Goal: Find specific page/section: Find specific page/section

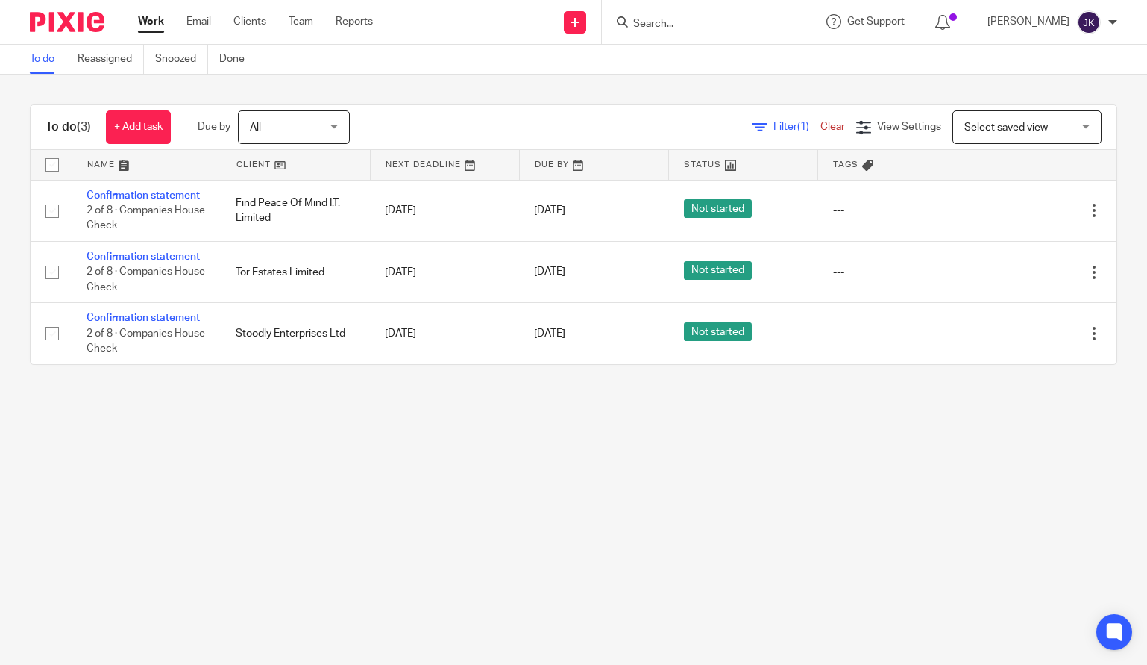
click at [736, 26] on input "Search" at bounding box center [699, 24] width 134 height 13
type input "d"
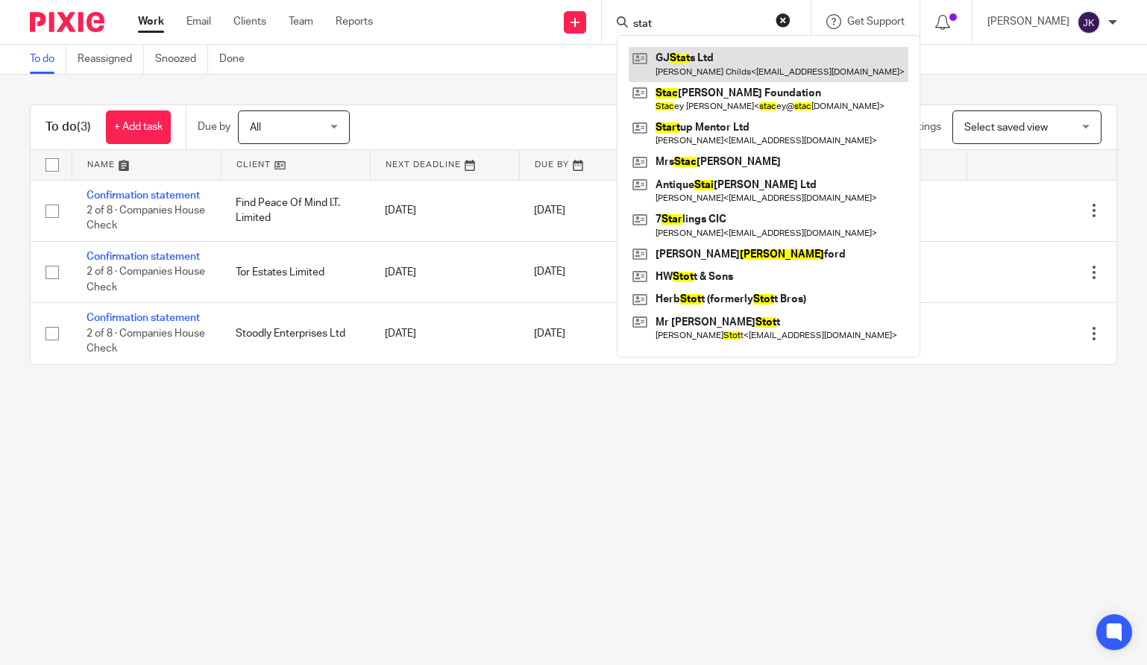
type input "stat"
click at [826, 60] on link at bounding box center [769, 64] width 280 height 34
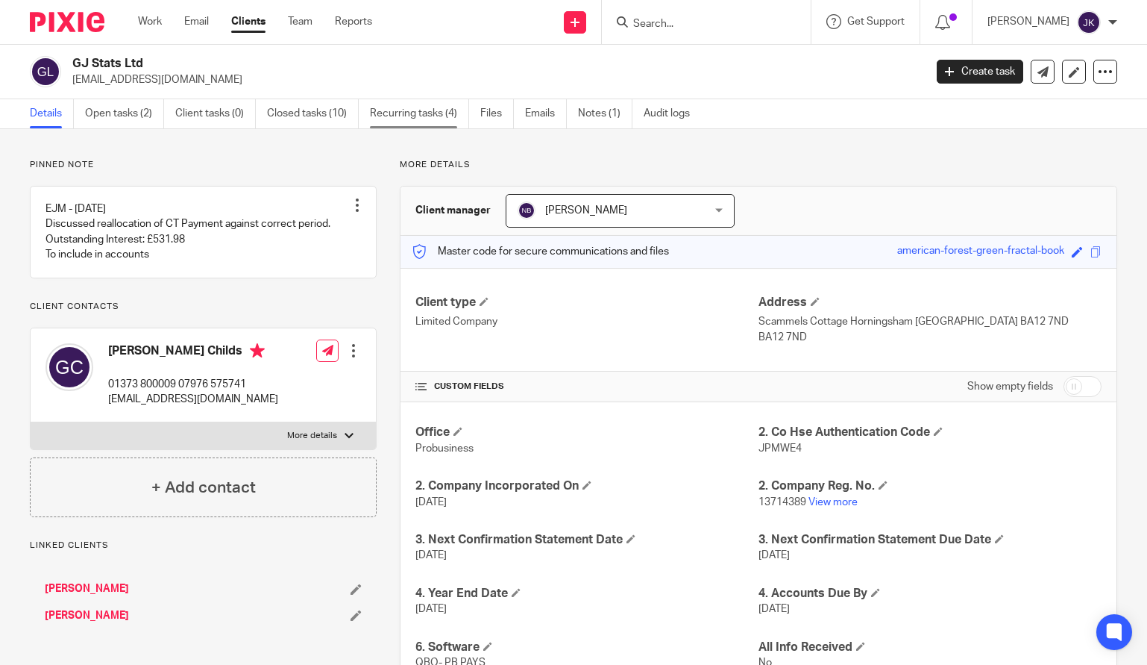
click at [430, 118] on link "Recurring tasks (4)" at bounding box center [419, 113] width 99 height 29
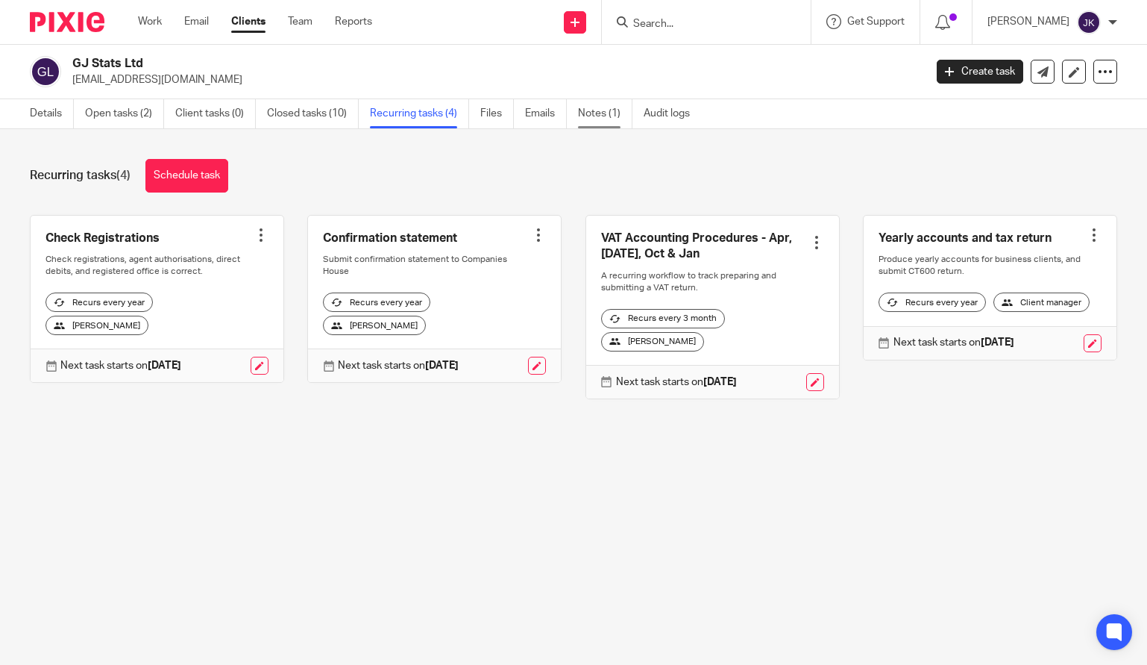
click at [604, 116] on link "Notes (1)" at bounding box center [605, 113] width 54 height 29
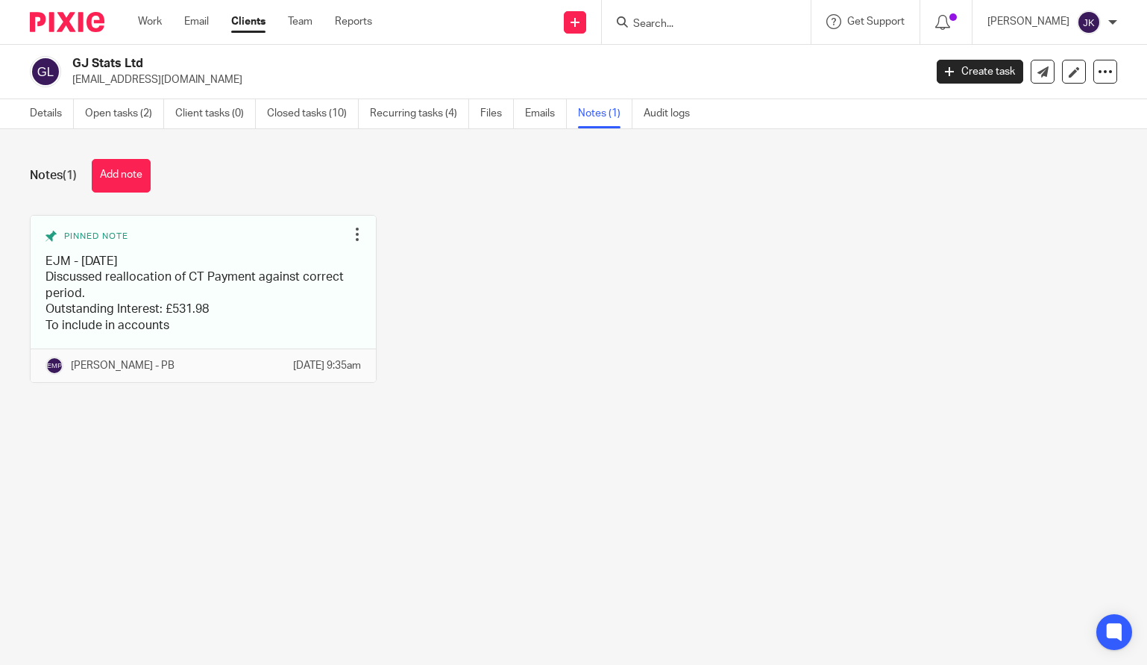
click at [650, 11] on div at bounding box center [706, 22] width 209 height 44
click at [655, 24] on input "Search" at bounding box center [699, 24] width 134 height 13
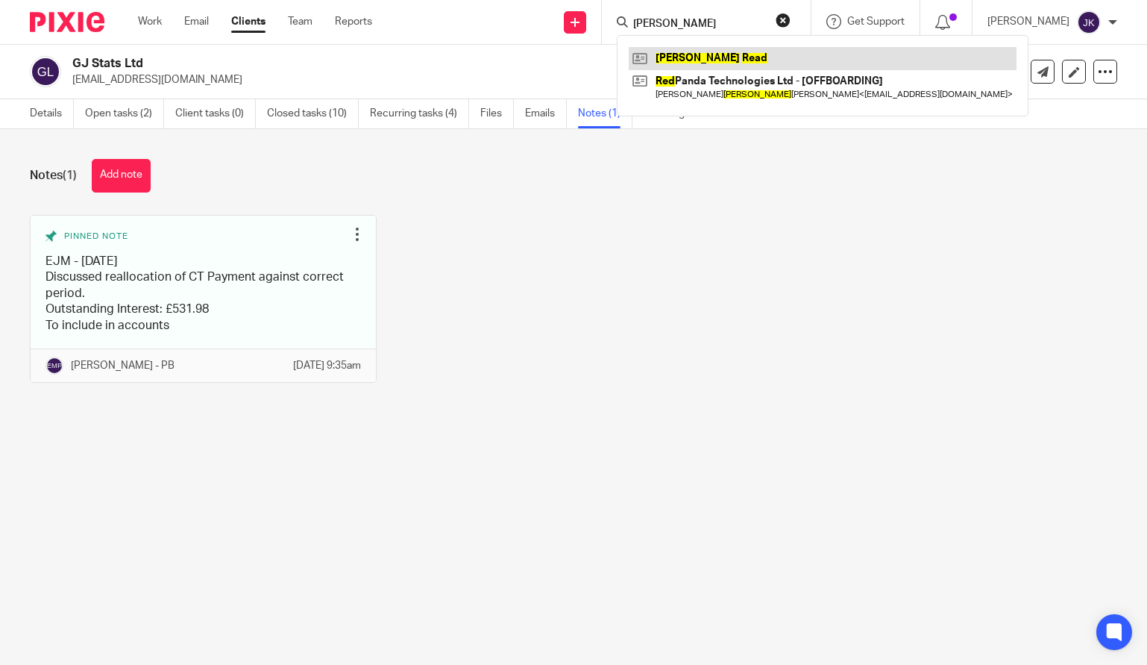
type input "[PERSON_NAME]"
click at [715, 60] on link at bounding box center [823, 58] width 388 height 22
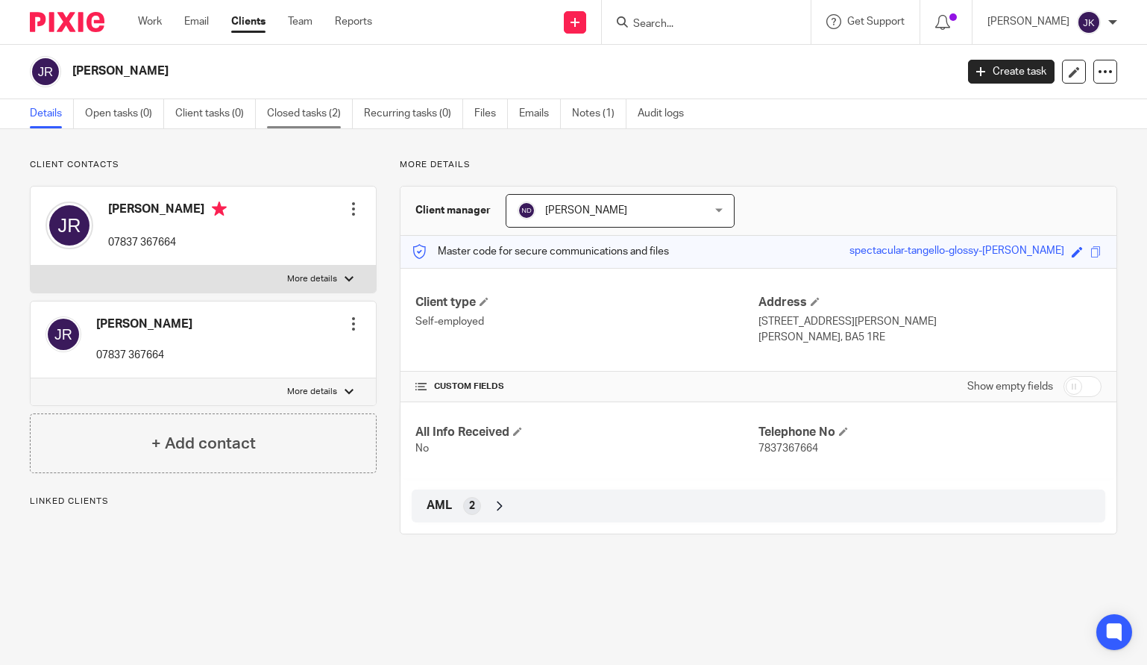
click at [326, 122] on link "Closed tasks (2)" at bounding box center [310, 113] width 86 height 29
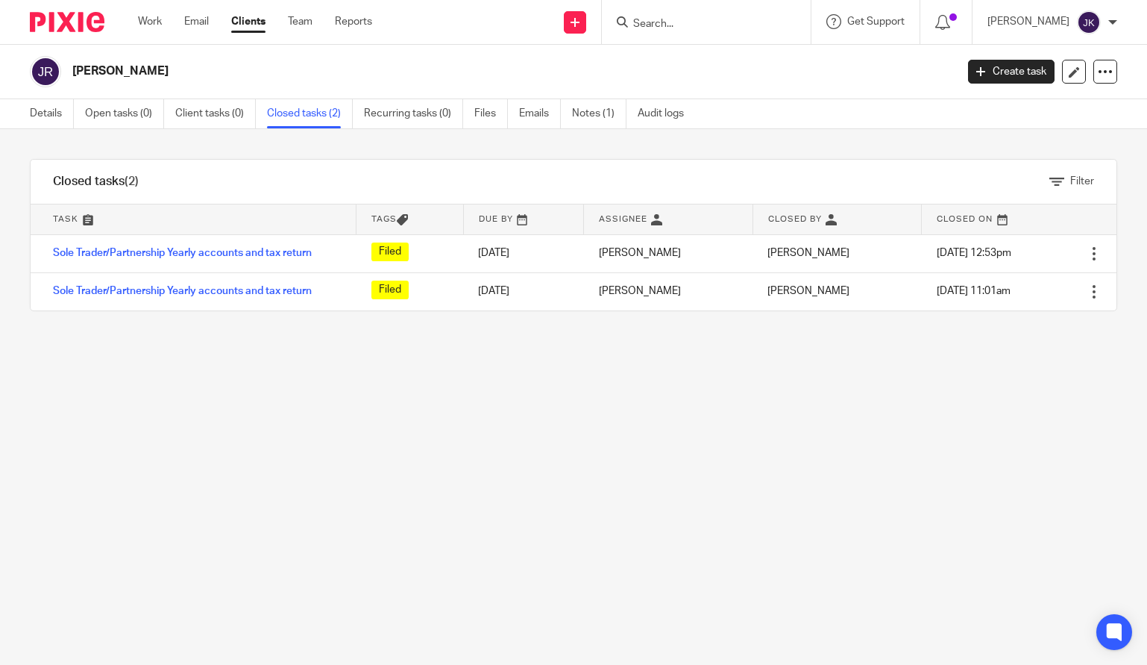
click at [672, 28] on input "Search" at bounding box center [699, 24] width 134 height 13
type input "e"
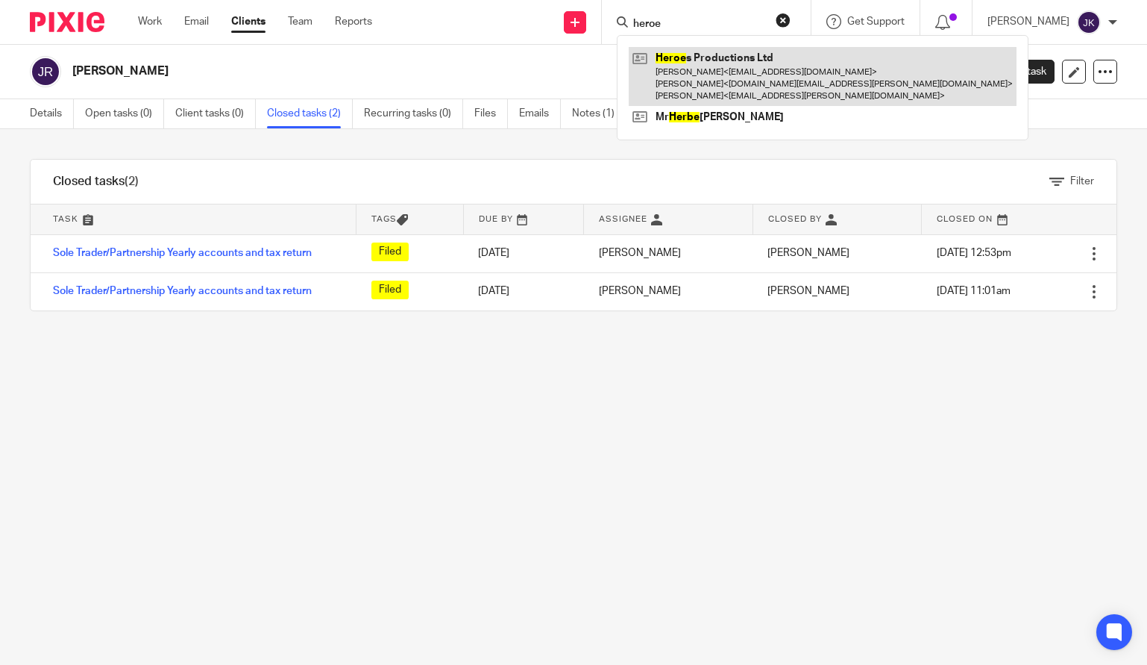
type input "heroe"
click at [661, 78] on link at bounding box center [823, 76] width 388 height 59
